Goal: Go to known website

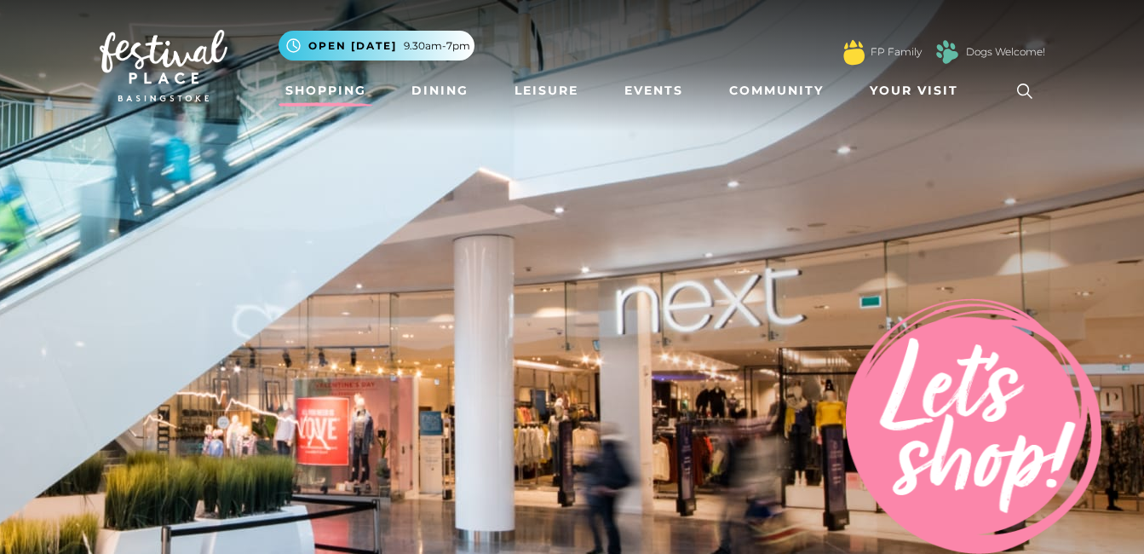
click at [353, 85] on link "Shopping" at bounding box center [326, 91] width 95 height 32
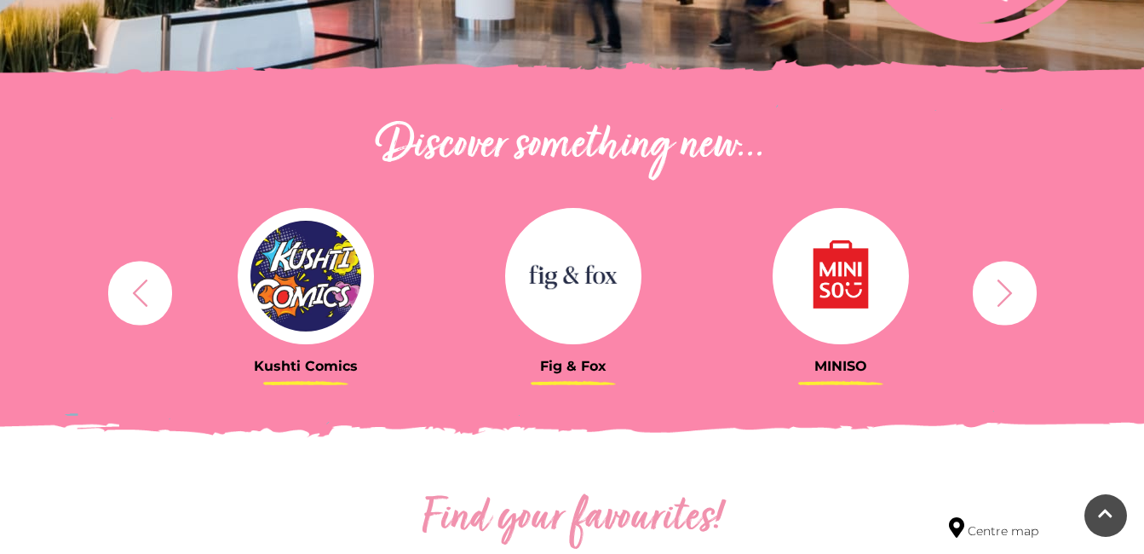
scroll to position [511, 0]
click at [1007, 301] on icon "button" at bounding box center [1005, 293] width 32 height 32
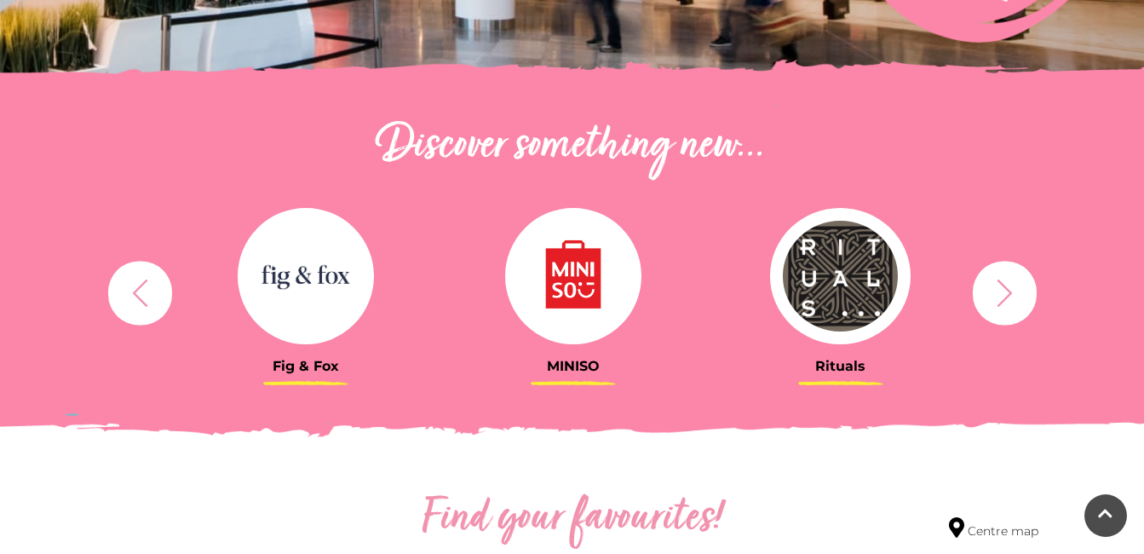
click at [1007, 300] on icon "button" at bounding box center [1005, 293] width 32 height 32
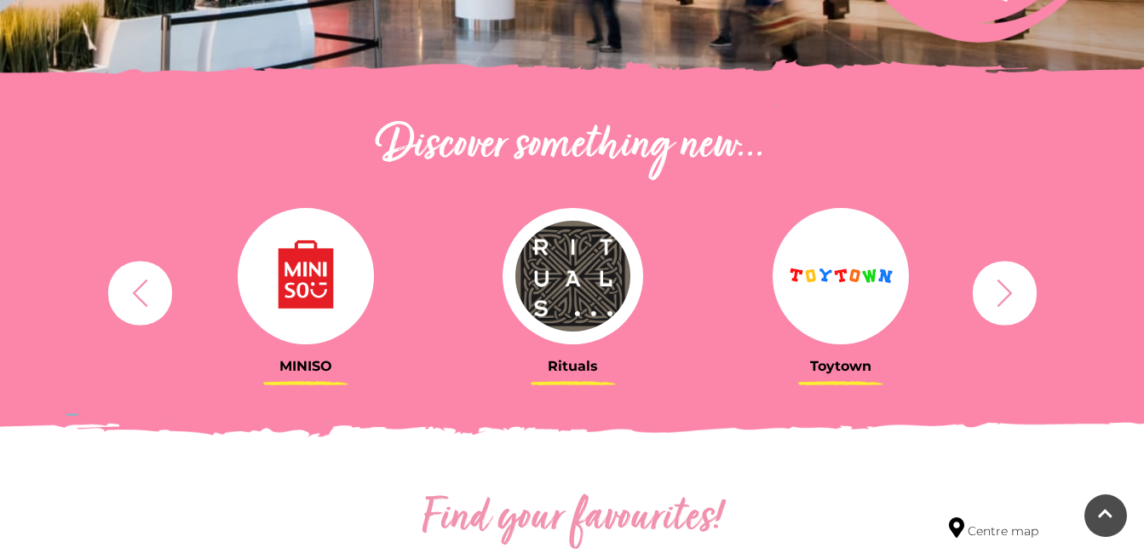
click at [1007, 300] on icon "button" at bounding box center [1005, 293] width 32 height 32
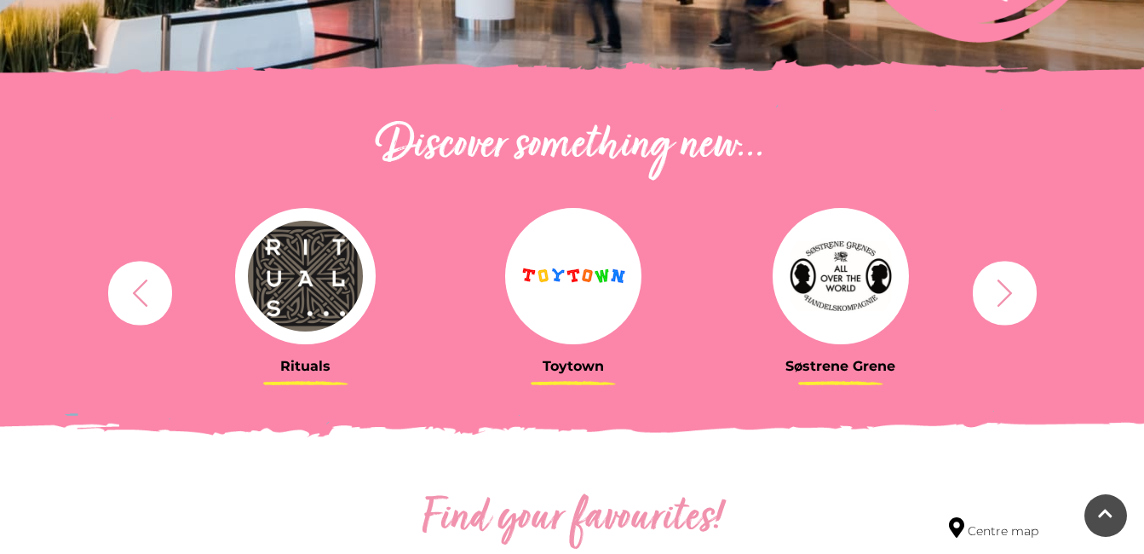
click at [1007, 300] on icon "button" at bounding box center [1005, 293] width 32 height 32
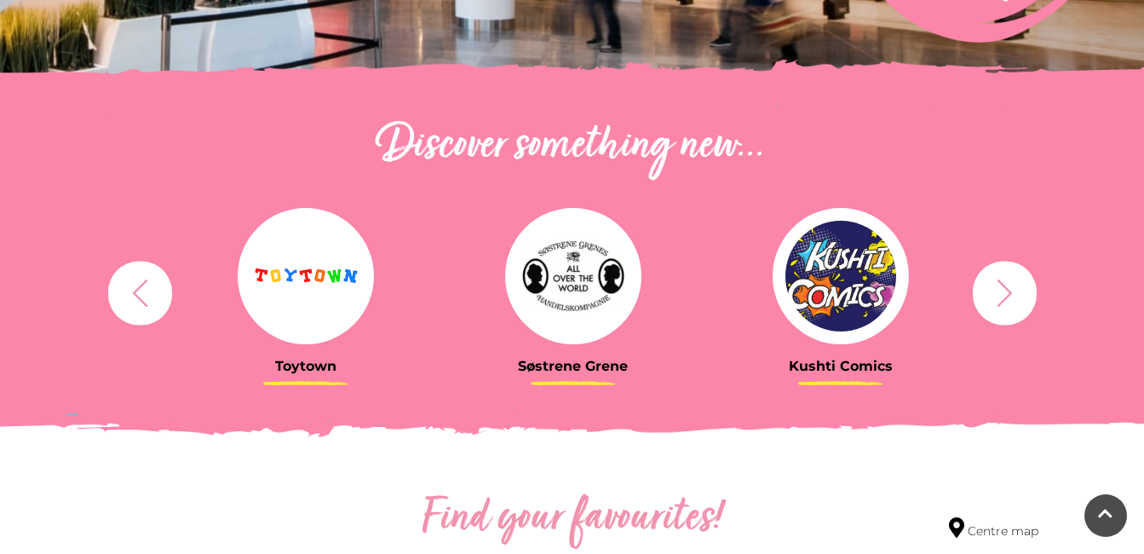
click at [1007, 300] on icon "button" at bounding box center [1005, 293] width 32 height 32
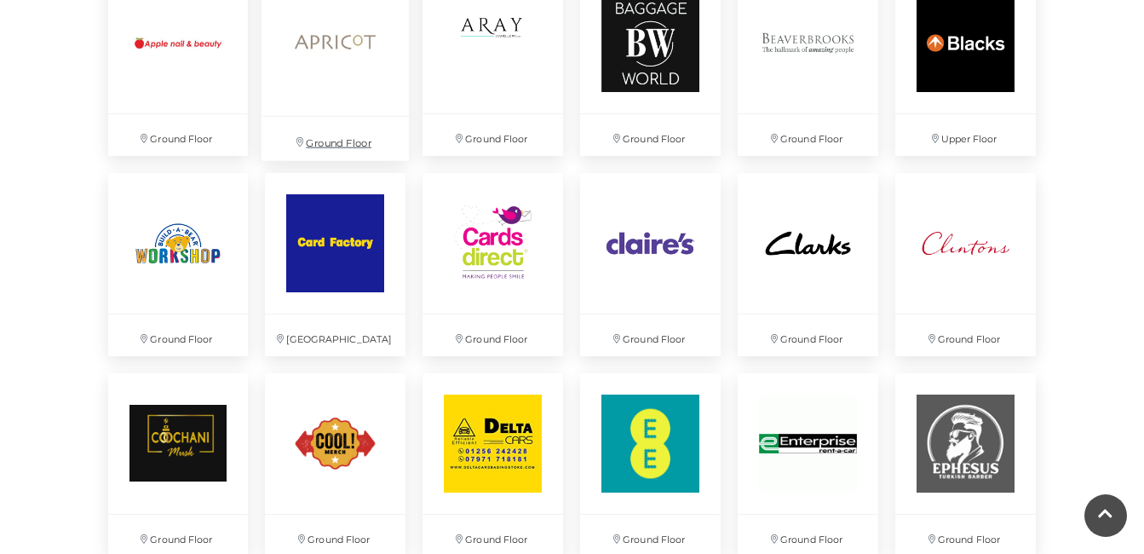
scroll to position [1533, 0]
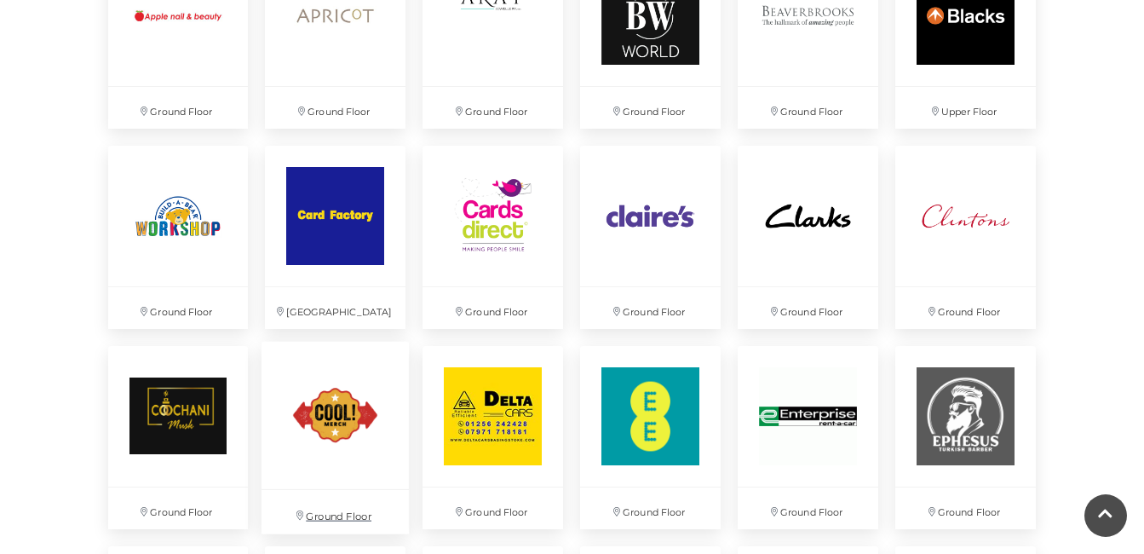
click at [356, 408] on img at bounding box center [334, 415] width 147 height 147
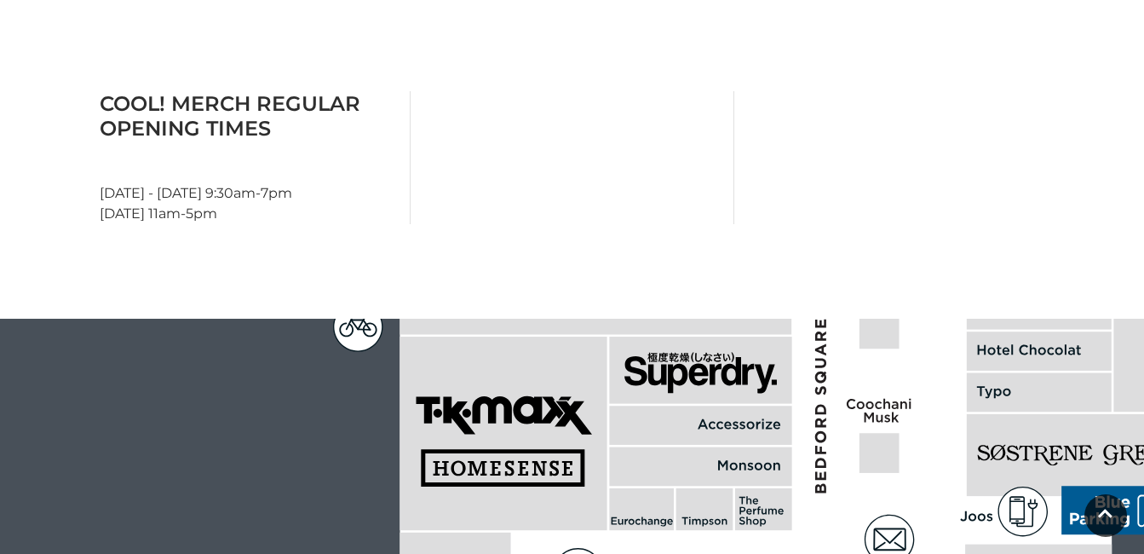
scroll to position [681, 0]
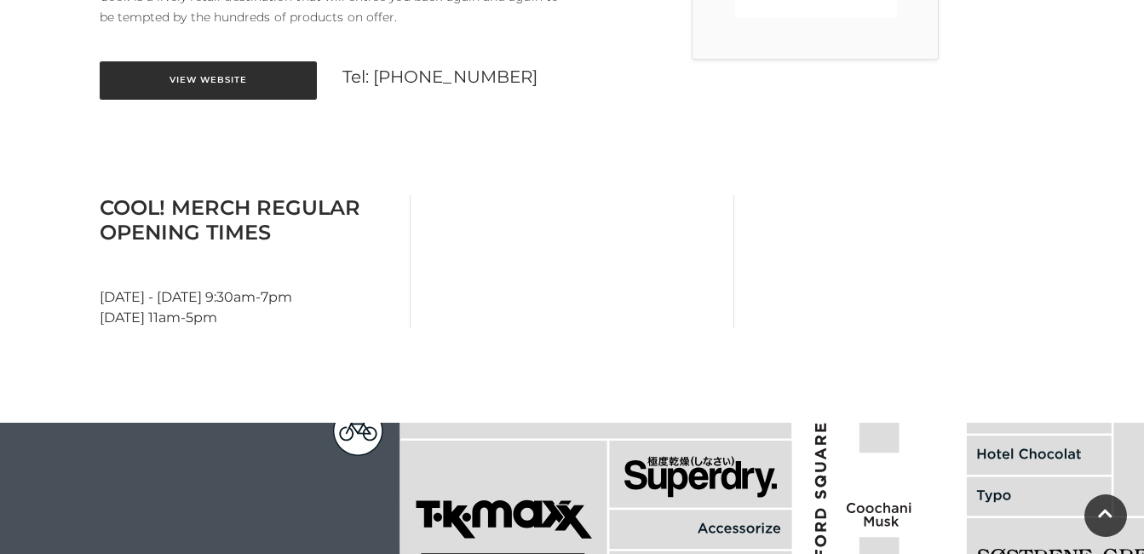
click at [231, 61] on link "View Website" at bounding box center [208, 80] width 217 height 38
